Goal: Communication & Community: Share content

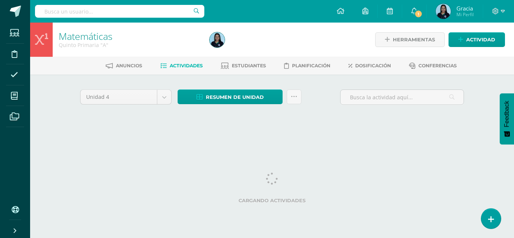
click at [478, 47] on div "Herramientas Detalle de asistencias Actividad" at bounding box center [432, 40] width 145 height 34
click at [464, 38] on link "Actividad" at bounding box center [476, 39] width 56 height 15
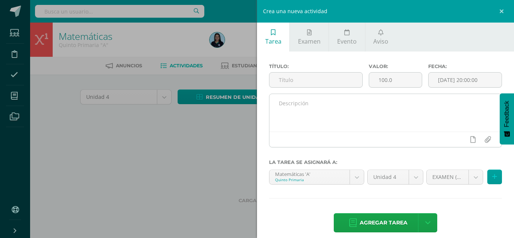
click at [295, 114] on textarea at bounding box center [385, 113] width 232 height 38
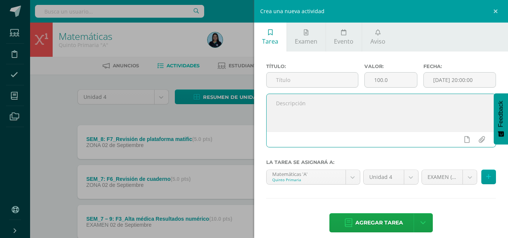
click at [295, 114] on textarea at bounding box center [381, 113] width 229 height 38
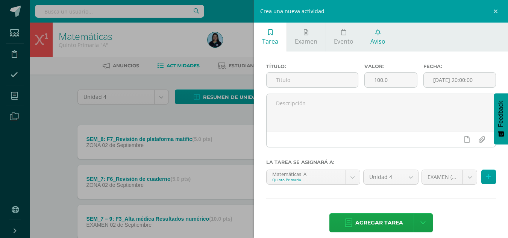
click at [377, 44] on span "Aviso" at bounding box center [378, 41] width 15 height 8
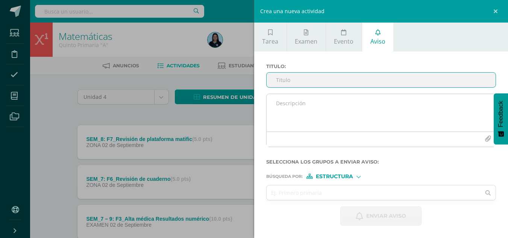
click at [293, 107] on textarea at bounding box center [381, 113] width 229 height 38
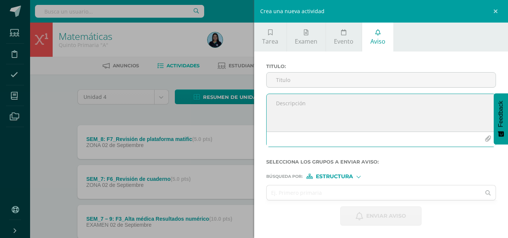
paste textarea "Con mucha alegría deseo compartirles que el día [PERSON_NAME][DATE] finalizamos…"
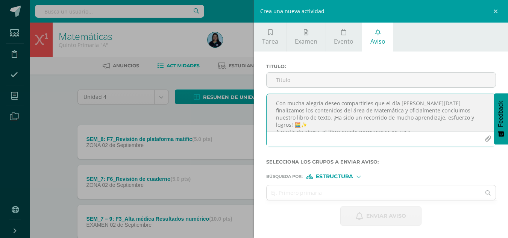
scroll to position [68, 0]
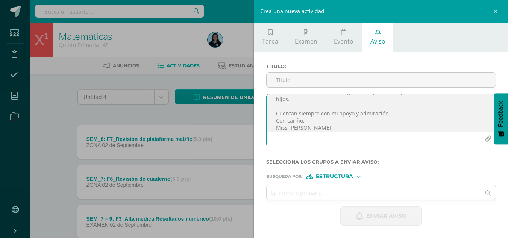
type textarea "Con mucha alegría deseo compartirles que el día [PERSON_NAME][DATE] finalizamos…"
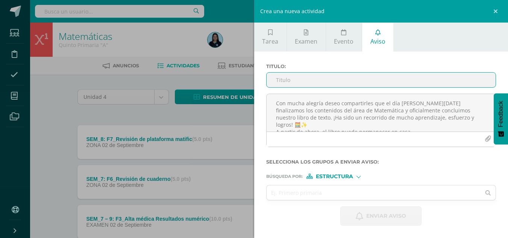
click at [340, 83] on input "Titulo :" at bounding box center [381, 80] width 229 height 15
paste input "Asunto: ¡Culminamos nuestro libro de Matemática! 🎉"
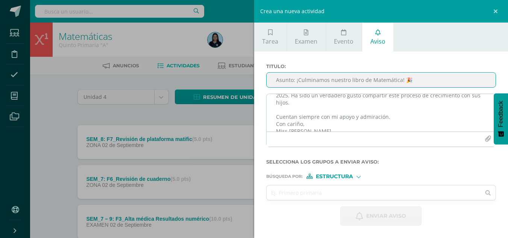
scroll to position [74, 0]
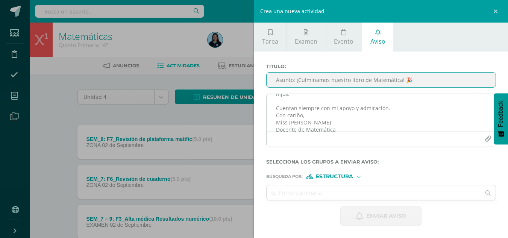
type input "Asunto: ¡Culminamos nuestro libro de Matemática! 🎉"
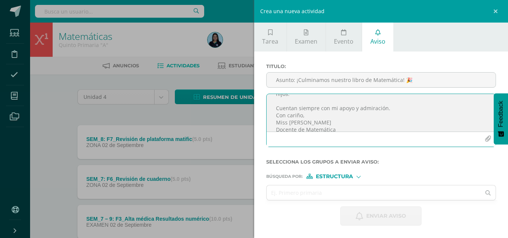
click at [366, 101] on textarea "Con mucha alegría deseo compartirles que el día [PERSON_NAME][DATE] finalizamos…" at bounding box center [381, 113] width 229 height 38
type textarea "Con mucha alegría deseo compartirles que el día [PERSON_NAME][DATE] finalizamos…"
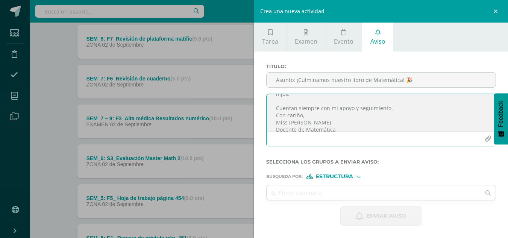
scroll to position [102, 0]
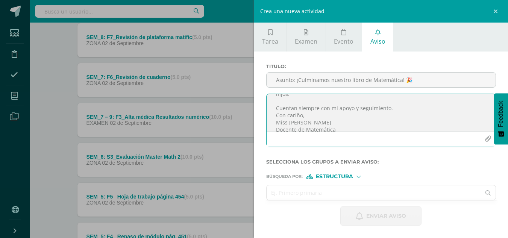
click at [329, 198] on input "text" at bounding box center [374, 192] width 214 height 15
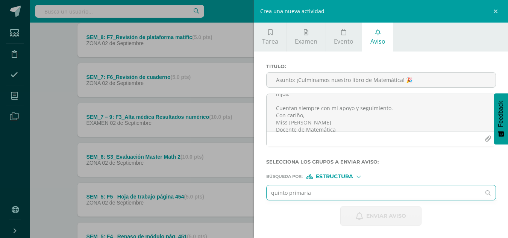
type input "quinto primaria A"
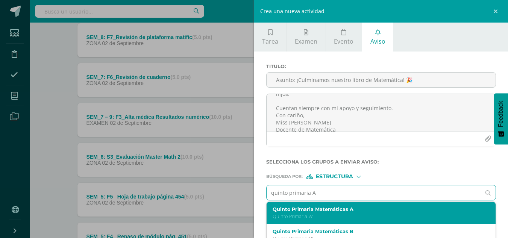
click at [330, 214] on p "Quinto Primaria 'A'" at bounding box center [377, 216] width 208 height 6
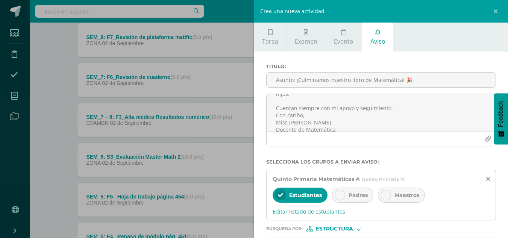
click at [343, 194] on div at bounding box center [340, 195] width 11 height 11
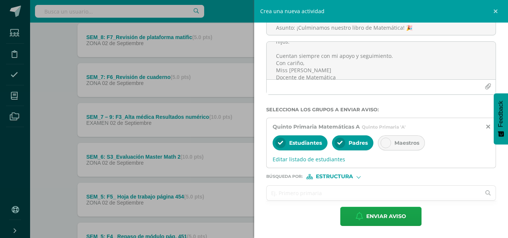
click at [289, 196] on input "text" at bounding box center [374, 193] width 214 height 15
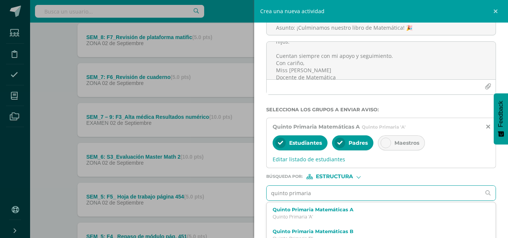
type input "quinto primaria b"
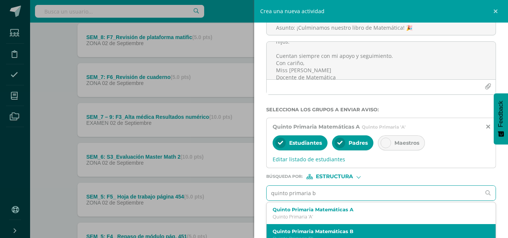
click at [312, 231] on label "Quinto Primaria Matemáticas B" at bounding box center [377, 232] width 208 height 6
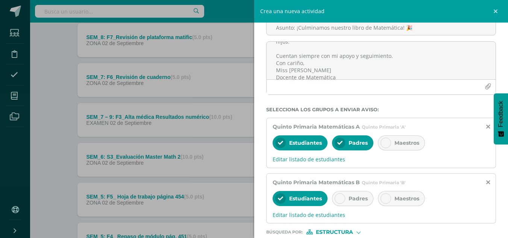
click at [338, 196] on icon at bounding box center [339, 198] width 5 height 5
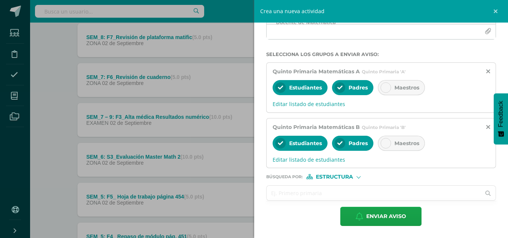
click at [292, 189] on input "text" at bounding box center [374, 193] width 214 height 15
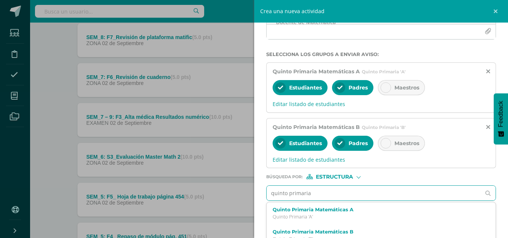
type input "quinto primaria c"
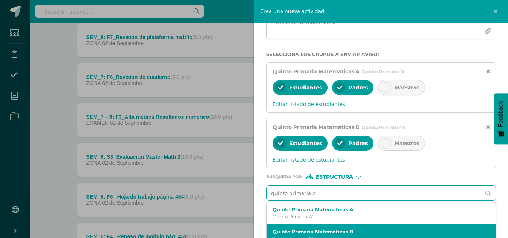
scroll to position [138, 0]
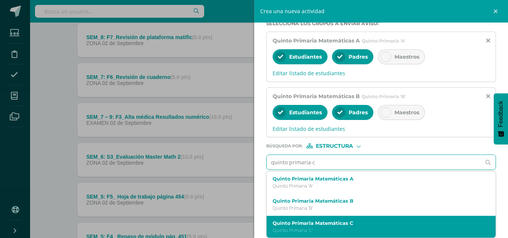
click at [322, 222] on label "Quinto Primaria Matemáticas C" at bounding box center [377, 223] width 208 height 6
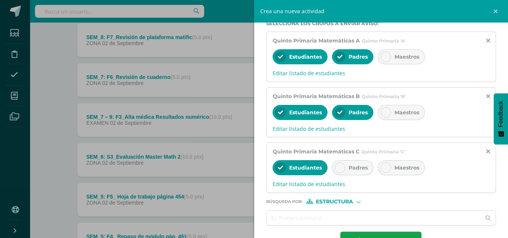
click at [341, 169] on icon at bounding box center [339, 167] width 5 height 5
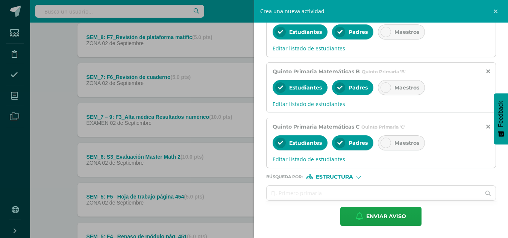
click at [323, 175] on span "Estructura" at bounding box center [334, 177] width 37 height 4
click at [324, 196] on label "Persona" at bounding box center [337, 196] width 52 height 5
click at [280, 192] on input "text" at bounding box center [374, 193] width 214 height 15
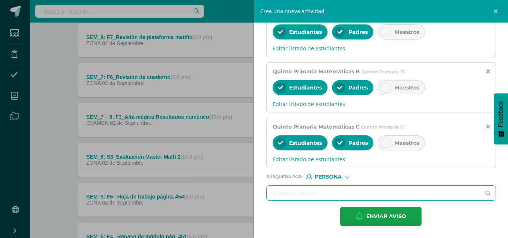
type input "l"
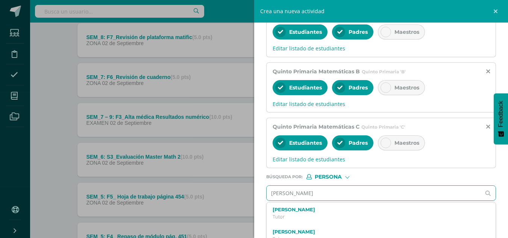
type input "[PERSON_NAME]"
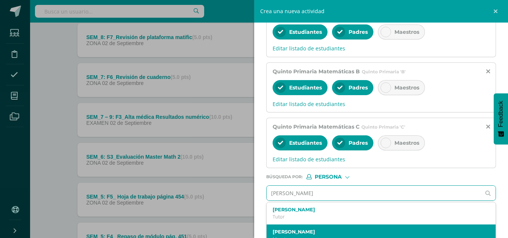
click at [304, 229] on label "[PERSON_NAME]" at bounding box center [377, 232] width 208 height 6
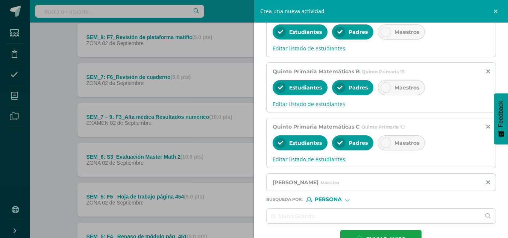
scroll to position [186, 0]
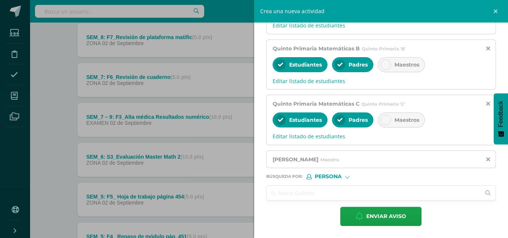
click at [276, 190] on input "text" at bounding box center [374, 193] width 214 height 15
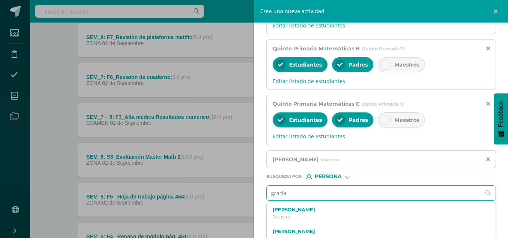
type input "gracia t"
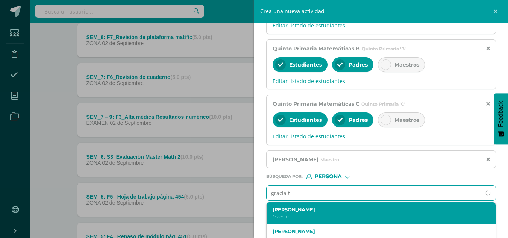
click at [297, 210] on label "[PERSON_NAME]" at bounding box center [377, 210] width 208 height 6
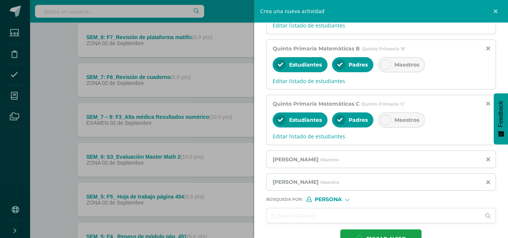
scroll to position [209, 0]
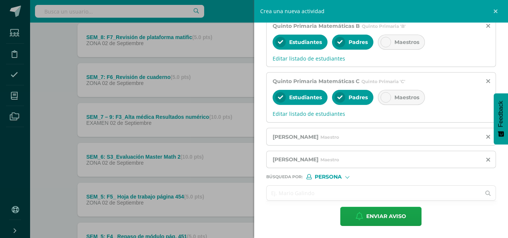
click at [316, 197] on input "text" at bounding box center [374, 193] width 214 height 15
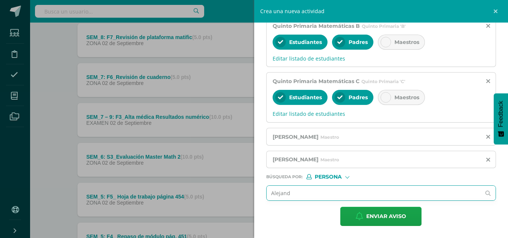
type input "Alejandr"
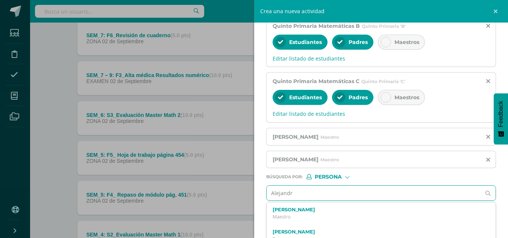
scroll to position [147, 0]
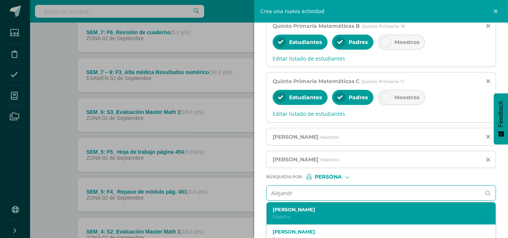
click at [316, 215] on p "Maestro" at bounding box center [377, 217] width 208 height 6
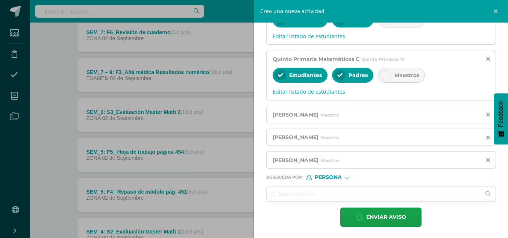
scroll to position [232, 0]
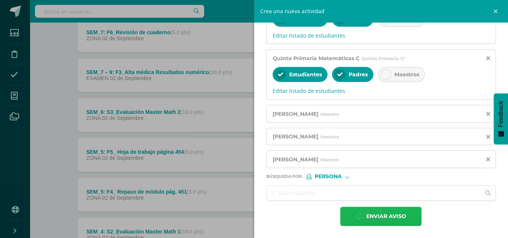
click at [378, 216] on span "Enviar aviso" at bounding box center [386, 216] width 40 height 18
